Goal: Contribute content

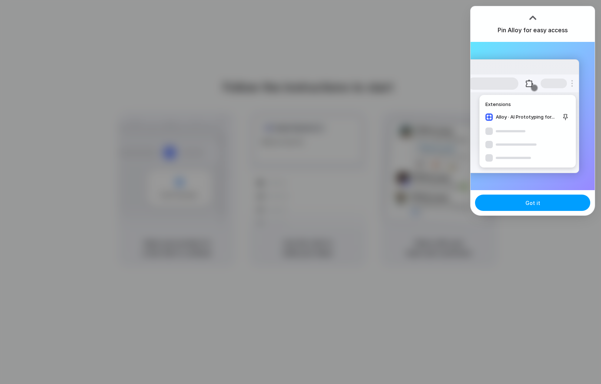
click at [524, 195] on button "Got it" at bounding box center [532, 202] width 115 height 16
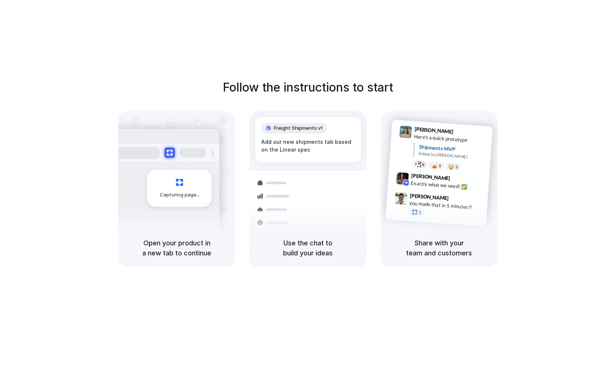
click at [290, 105] on div "Follow the instructions to start Capturing page Open your product in a new tab …" at bounding box center [307, 173] width 601 height 188
click at [183, 248] on h5 "Open your product in a new tab to continue" at bounding box center [176, 248] width 99 height 20
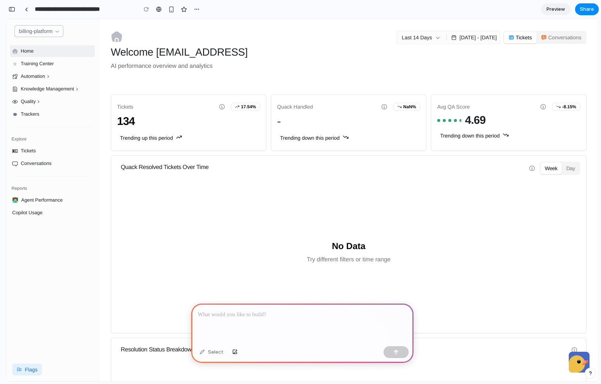
click at [269, 310] on p at bounding box center [302, 314] width 209 height 9
click at [203, 355] on div "Select" at bounding box center [211, 352] width 31 height 12
click at [207, 349] on div "Select" at bounding box center [211, 352] width 31 height 12
click at [226, 350] on div "Select" at bounding box center [218, 352] width 45 height 12
click at [228, 310] on p "***" at bounding box center [301, 314] width 206 height 9
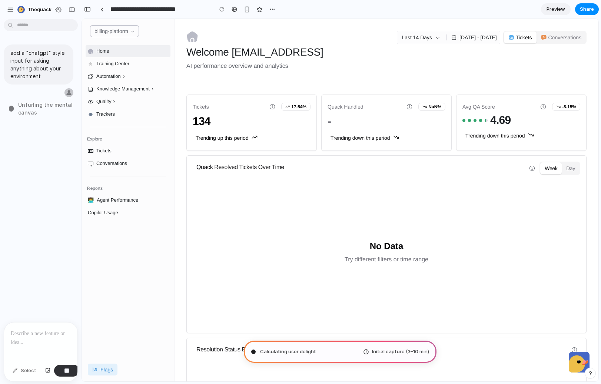
type input "**********"
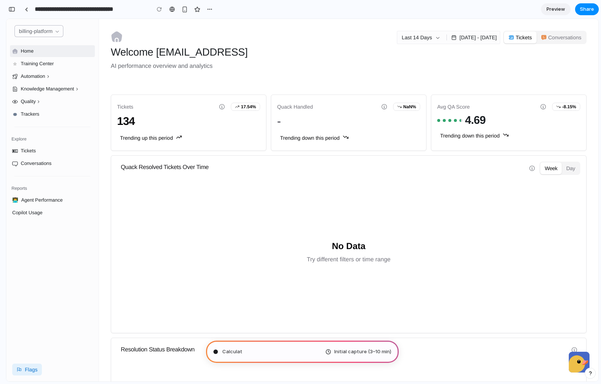
click at [347, 349] on span "Initial capture (3–10 min)" at bounding box center [362, 351] width 57 height 7
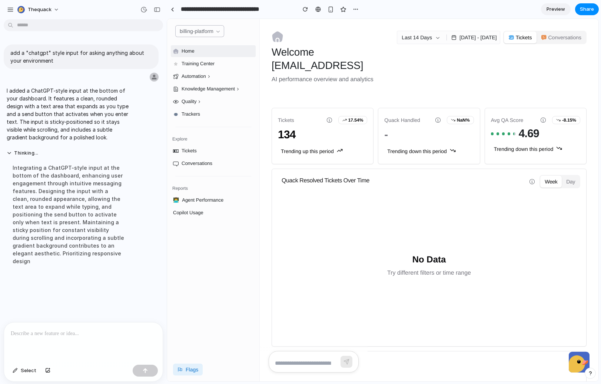
click at [344, 357] on div at bounding box center [313, 361] width 90 height 21
click at [336, 360] on textarea at bounding box center [305, 362] width 61 height 9
click at [334, 360] on textarea at bounding box center [305, 362] width 61 height 9
click at [363, 334] on div "No Data Try different filters or time range" at bounding box center [429, 265] width 296 height 143
click at [111, 334] on p at bounding box center [83, 333] width 145 height 9
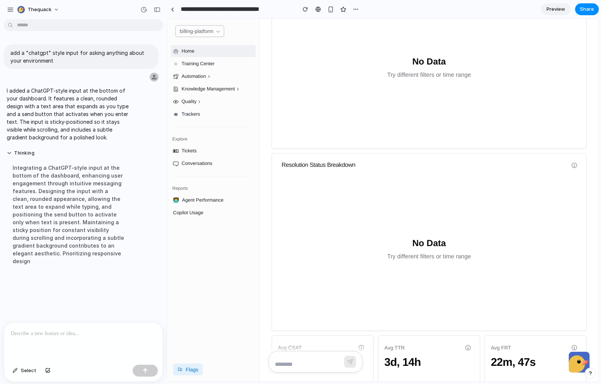
scroll to position [188, 0]
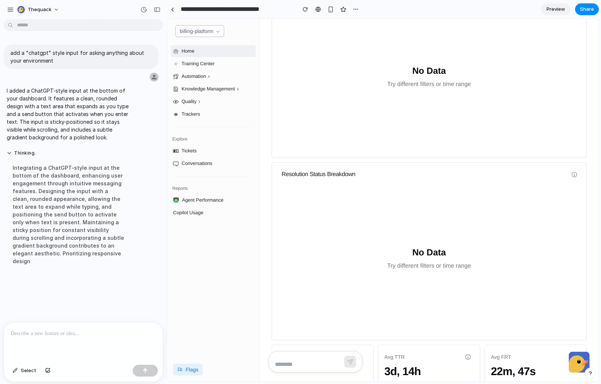
click at [329, 357] on div at bounding box center [315, 361] width 94 height 21
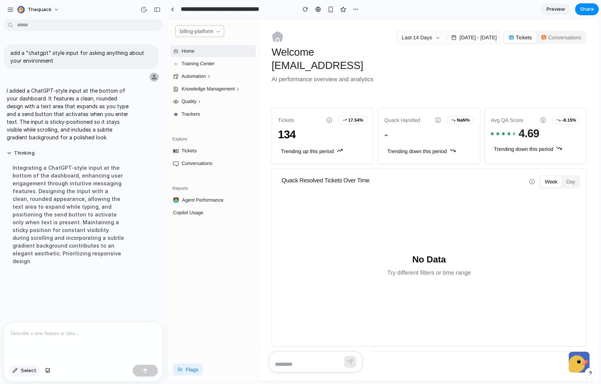
click at [28, 369] on span "Select" at bounding box center [29, 370] width 16 height 7
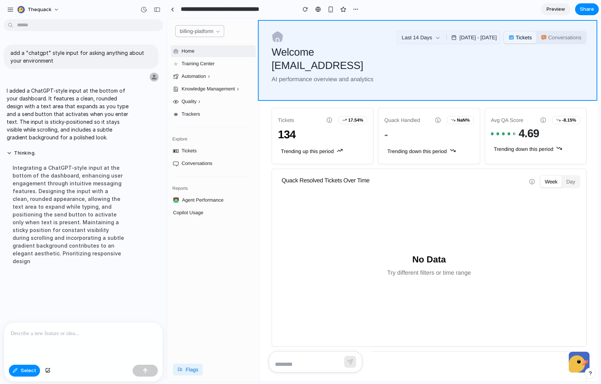
click at [366, 96] on div at bounding box center [382, 200] width 431 height 362
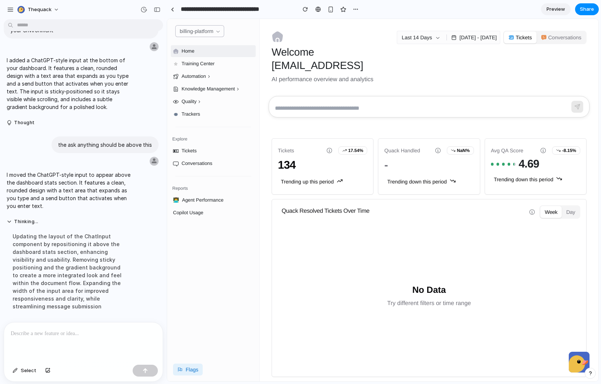
click at [356, 111] on textarea at bounding box center [421, 108] width 292 height 9
click at [79, 341] on div at bounding box center [83, 341] width 158 height 39
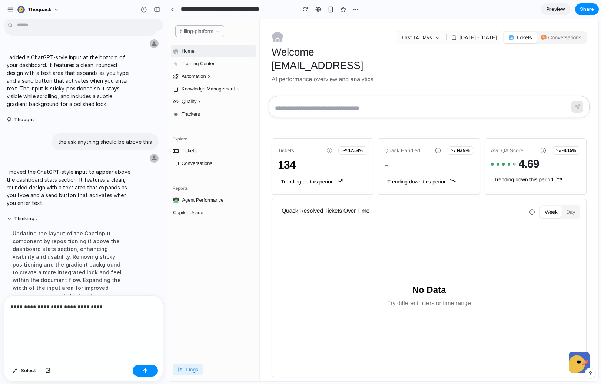
click at [138, 307] on p "**********" at bounding box center [82, 320] width 142 height 36
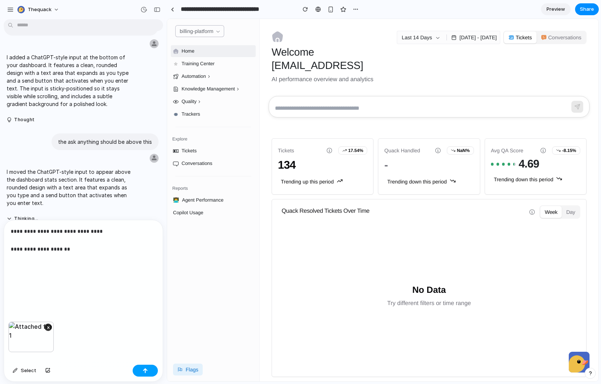
click at [143, 367] on button "button" at bounding box center [145, 370] width 25 height 12
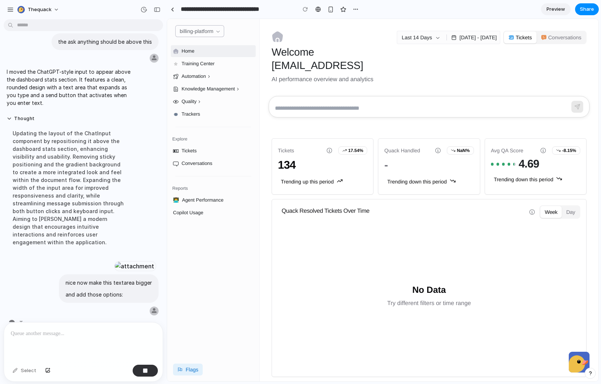
scroll to position [203, 0]
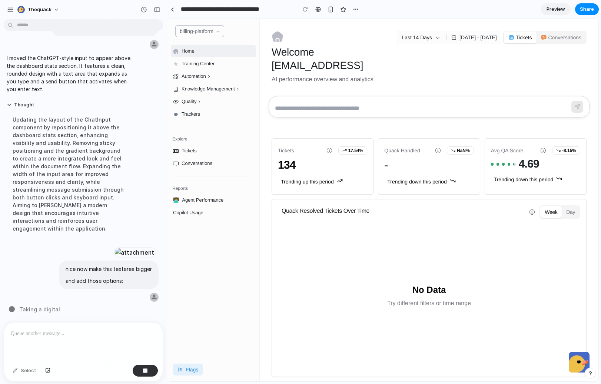
click at [335, 110] on textarea at bounding box center [421, 108] width 292 height 9
click at [333, 89] on div "Welcome [EMAIL_ADDRESS] AI performance overview and analytics Last 14 Days [DAT…" at bounding box center [429, 57] width 338 height 77
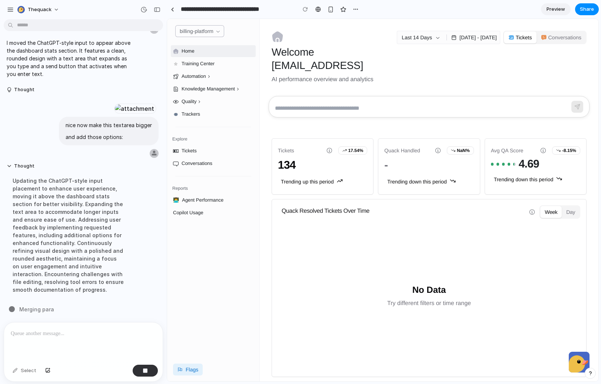
scroll to position [226, 0]
click at [352, 103] on div at bounding box center [428, 106] width 321 height 21
click at [350, 103] on div at bounding box center [428, 106] width 321 height 21
click at [349, 106] on textarea at bounding box center [421, 108] width 292 height 9
click at [349, 108] on textarea at bounding box center [421, 108] width 292 height 9
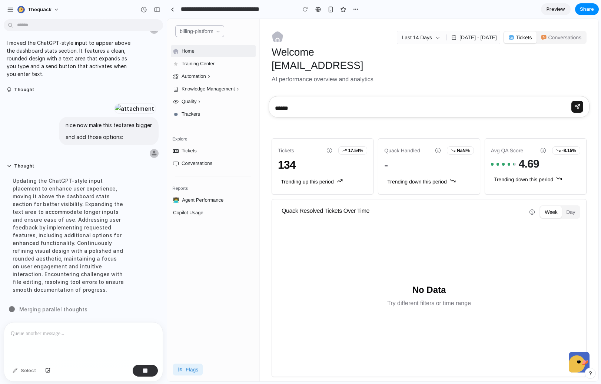
type textarea "*******"
type textarea "******"
click at [66, 232] on div "Updating the ChatGPT-style input placement to enhance user experience, moving i…" at bounding box center [69, 235] width 124 height 126
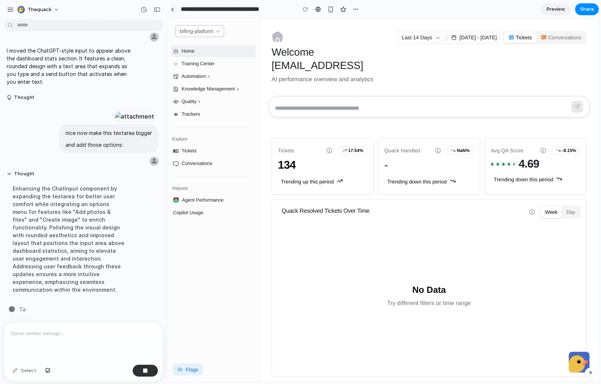
scroll to position [218, 0]
